Goal: Communication & Community: Participate in discussion

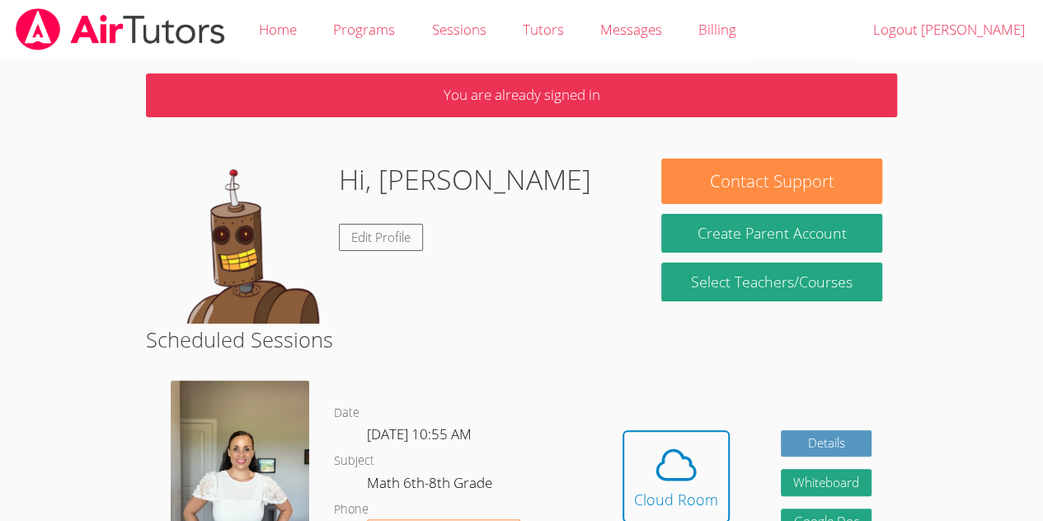
click at [618, 429] on div "Hidden Cloud Room Details Whiteboard Hidden Google Doc" at bounding box center [747, 488] width 300 height 240
click at [632, 433] on button "Cloud Room" at bounding box center [676, 476] width 107 height 92
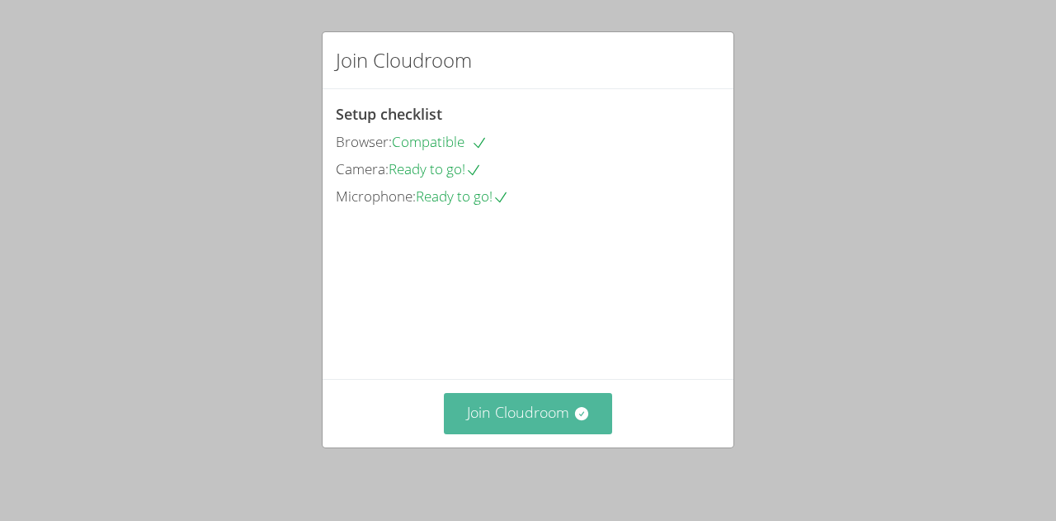
click at [507, 418] on button "Join Cloudroom" at bounding box center [528, 413] width 169 height 40
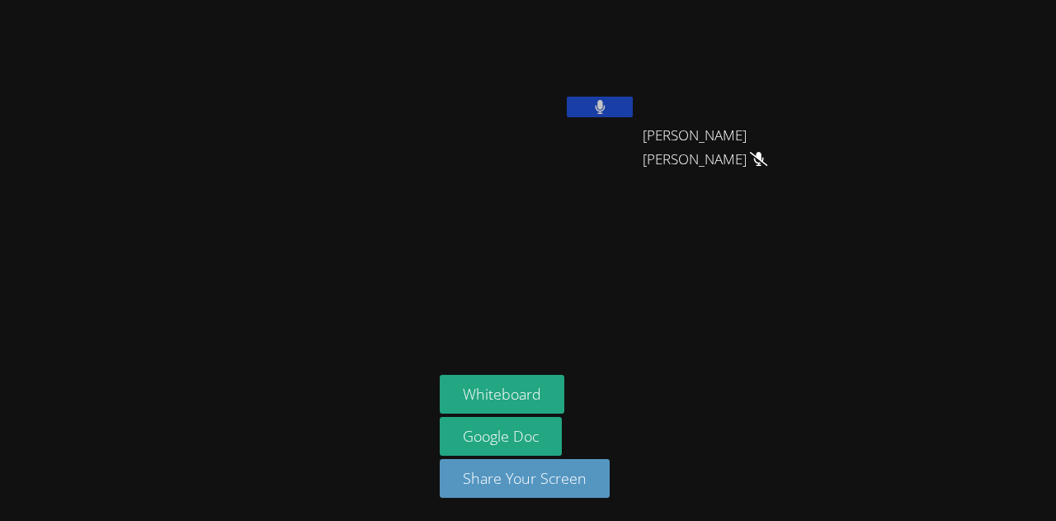
click at [589, 105] on button at bounding box center [600, 107] width 66 height 21
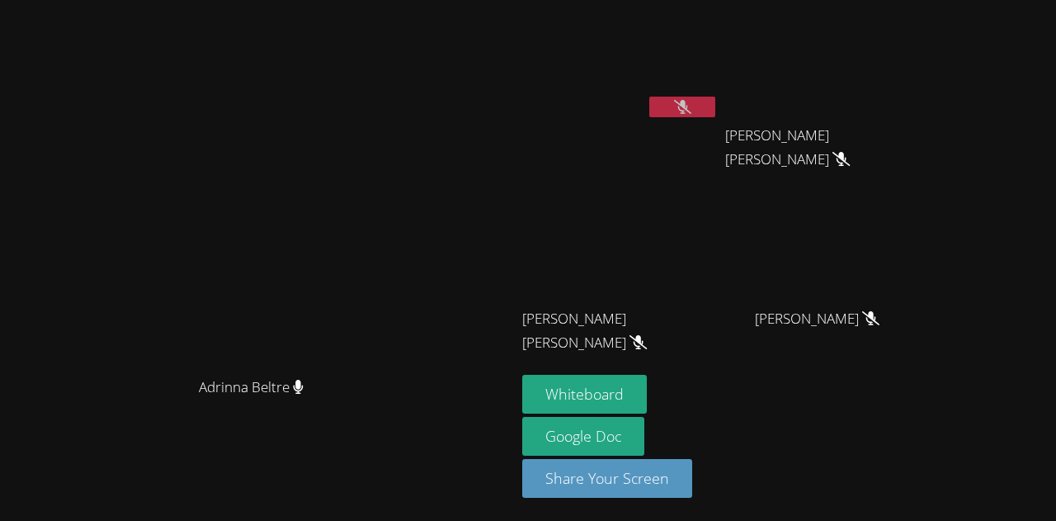
click at [691, 105] on icon at bounding box center [682, 107] width 17 height 14
click at [715, 105] on button at bounding box center [682, 107] width 66 height 21
click at [715, 110] on button at bounding box center [682, 107] width 66 height 21
click at [691, 108] on icon at bounding box center [682, 107] width 17 height 14
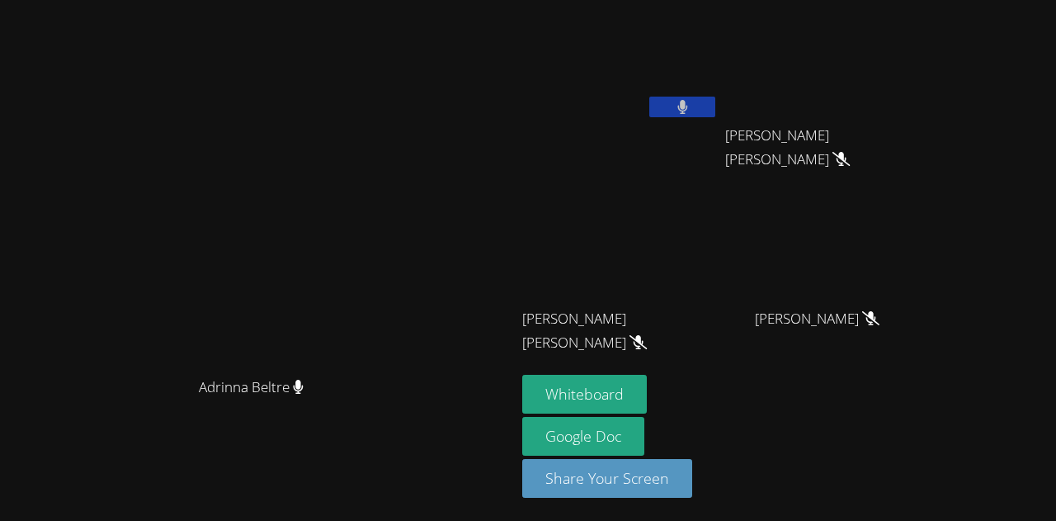
click at [688, 112] on icon at bounding box center [682, 107] width 11 height 14
click at [715, 104] on button at bounding box center [682, 107] width 66 height 21
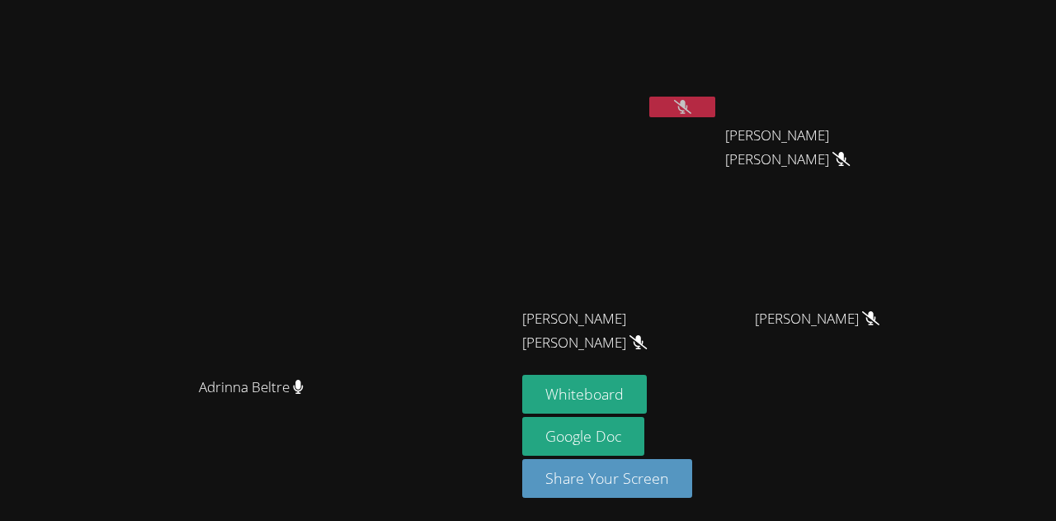
click at [718, 94] on video at bounding box center [620, 62] width 196 height 111
click at [715, 105] on button at bounding box center [682, 107] width 66 height 21
